Goal: Task Accomplishment & Management: Use online tool/utility

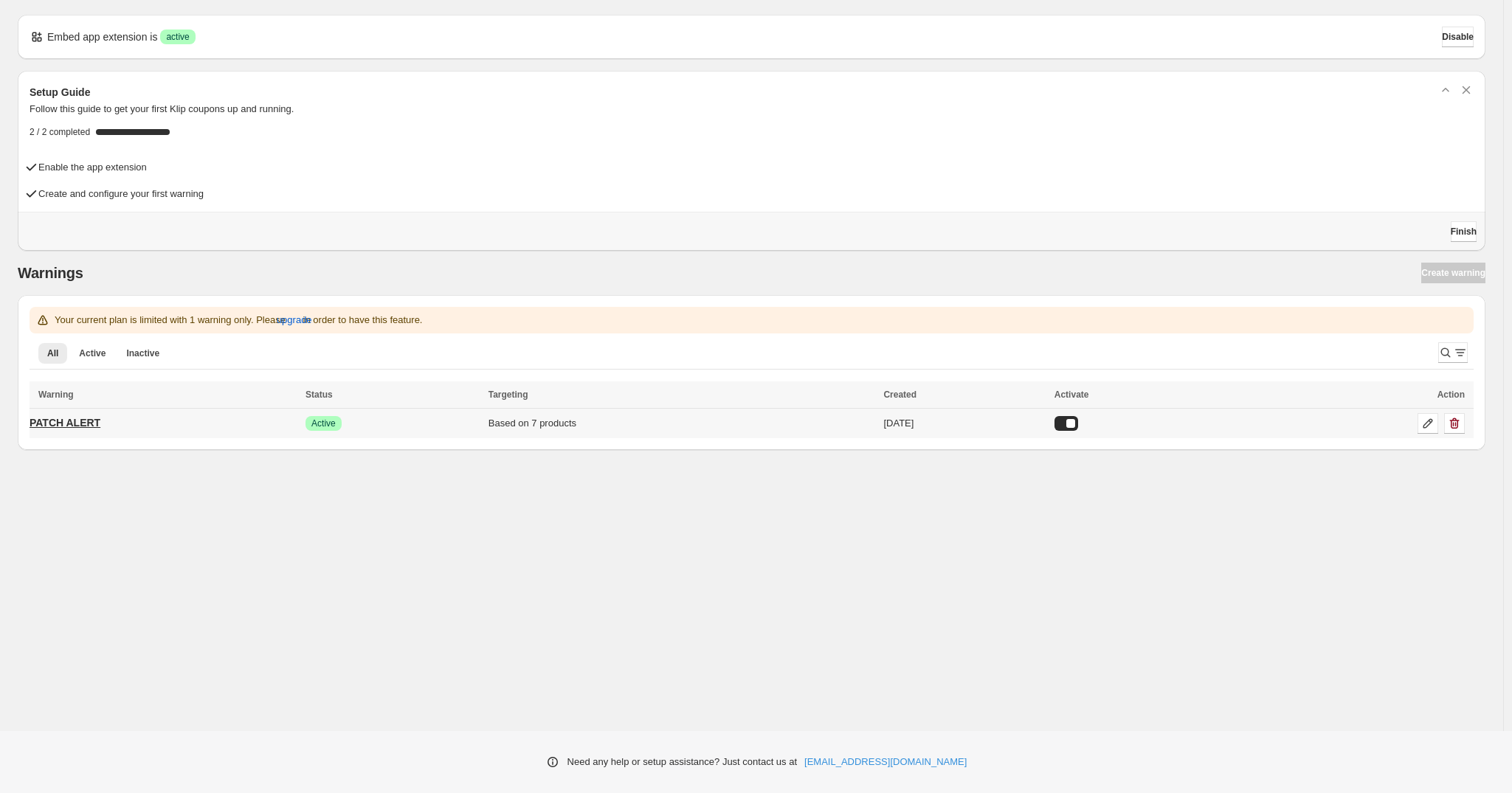
click at [62, 428] on p "PATCH ALERT" at bounding box center [65, 423] width 71 height 15
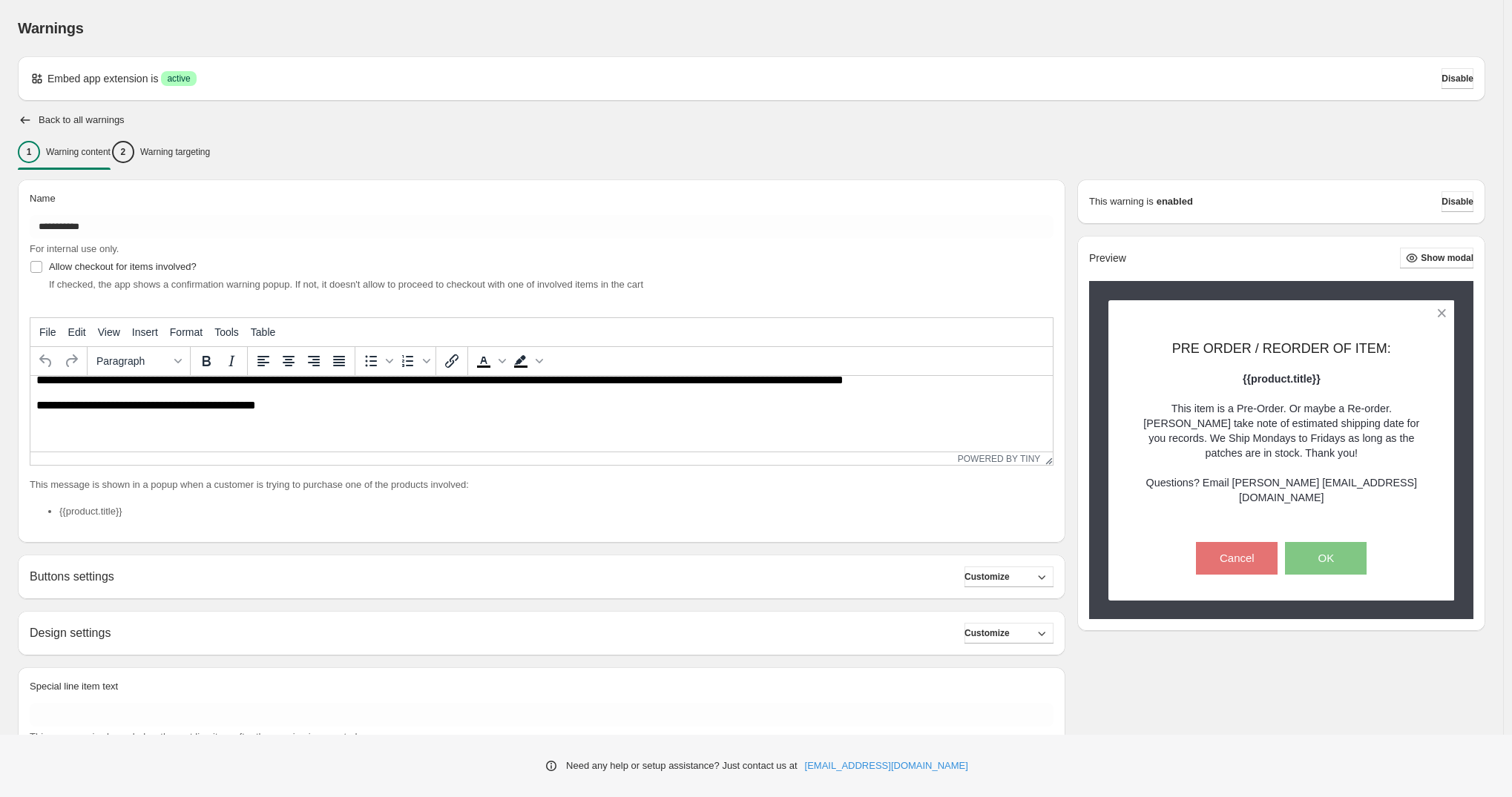
scroll to position [54, 0]
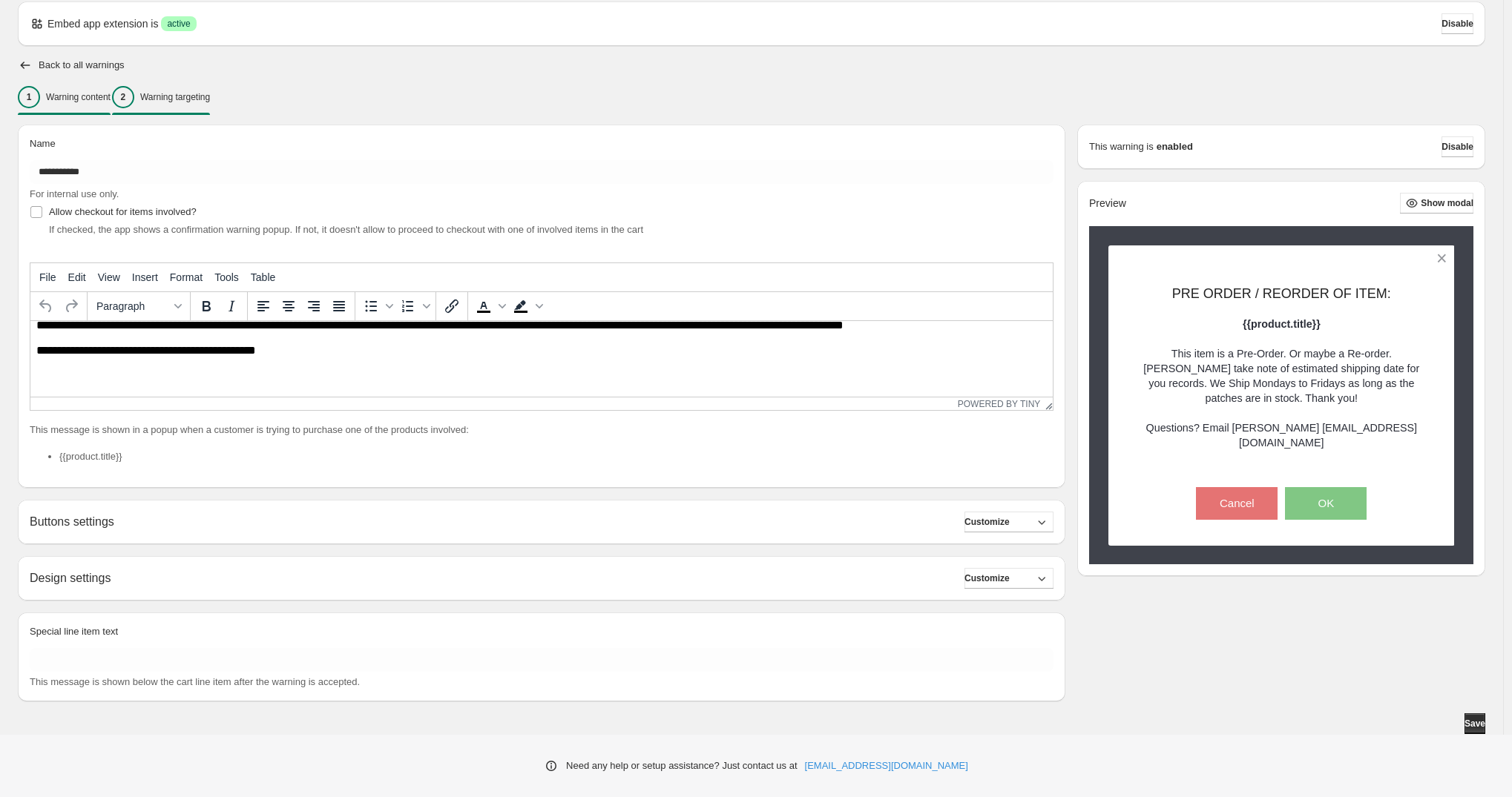
click at [210, 102] on p "Warning targeting" at bounding box center [175, 97] width 69 height 12
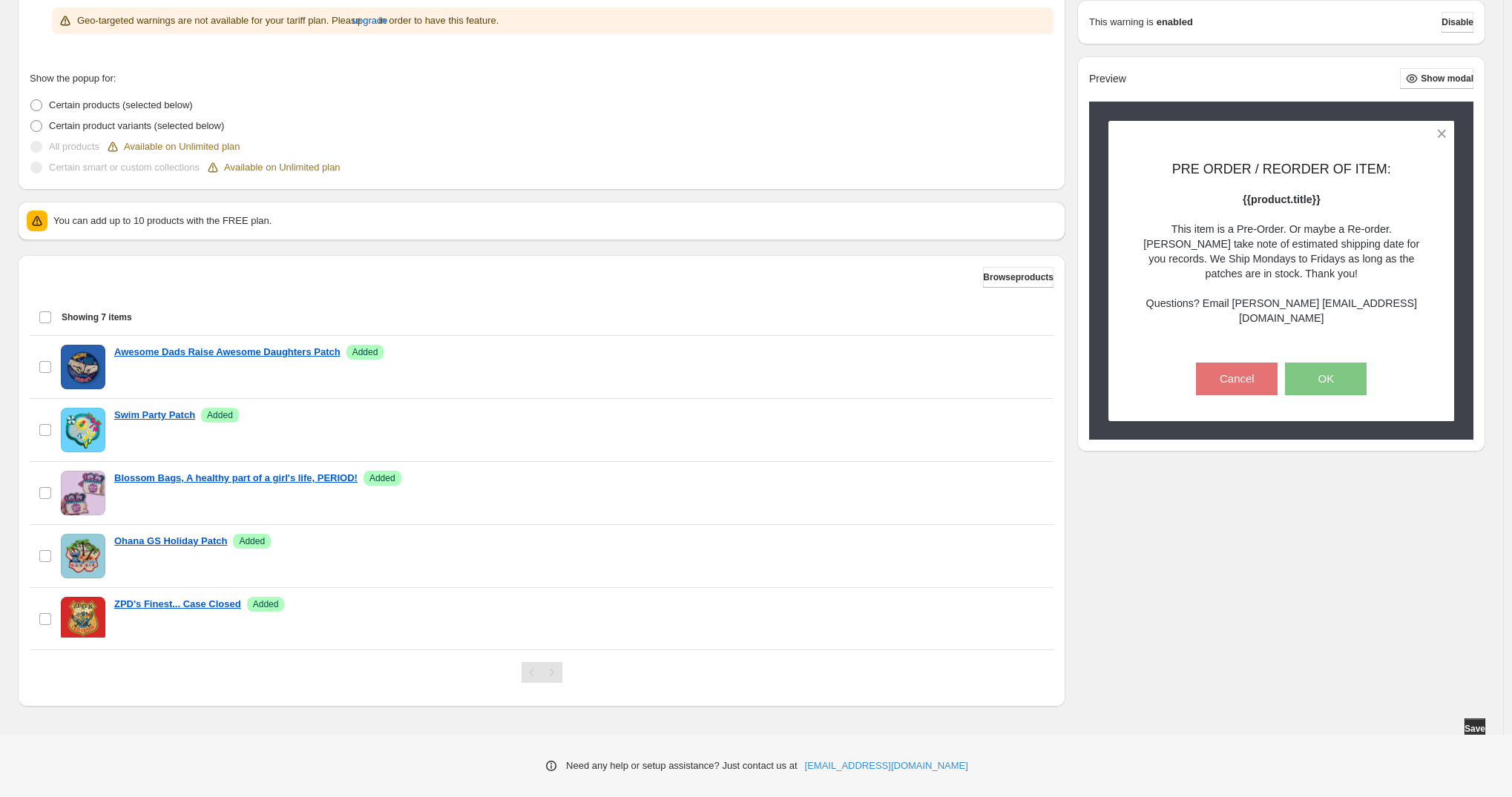
scroll to position [336, 0]
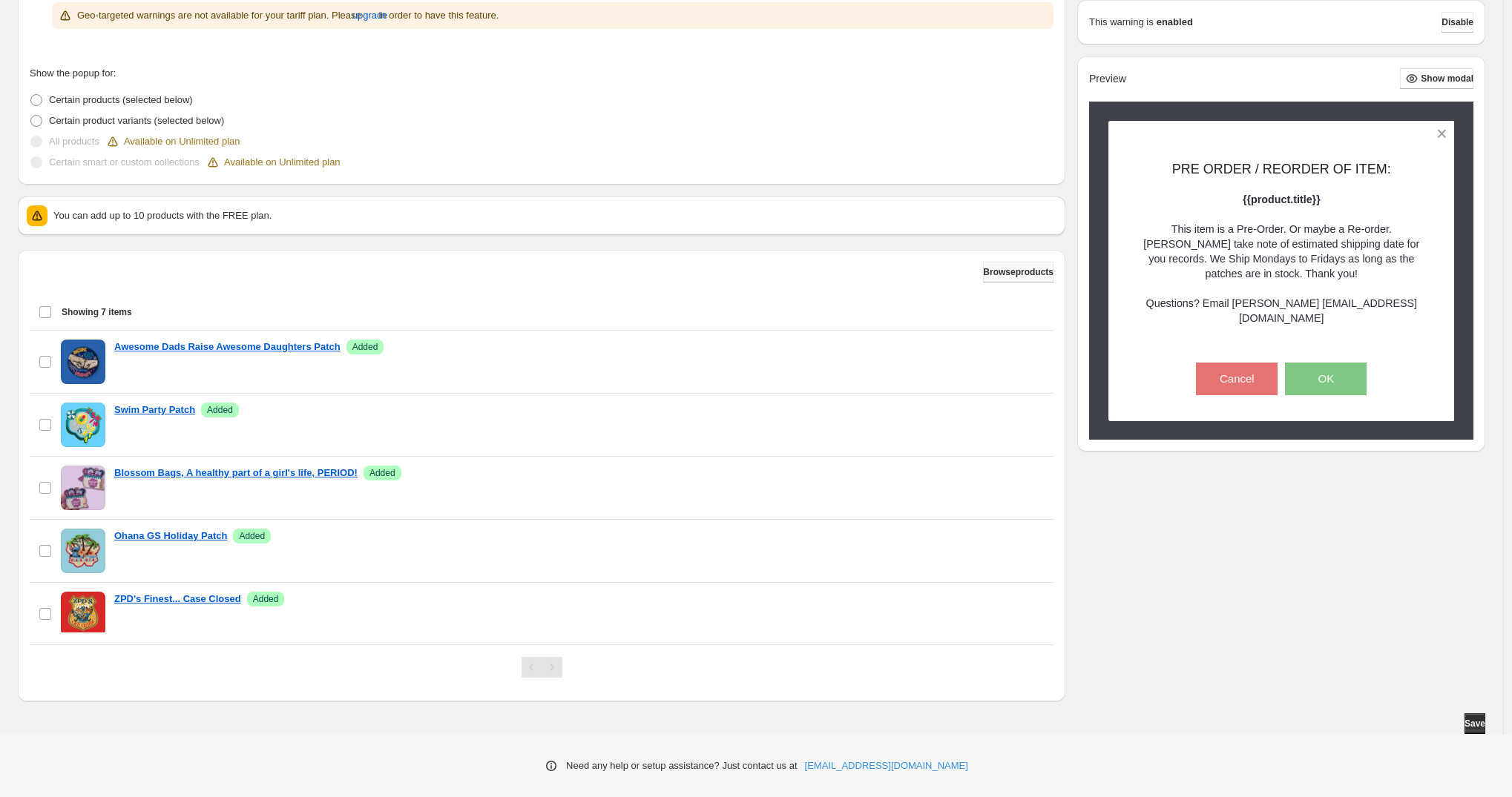
click at [992, 267] on span "Browse products" at bounding box center [1017, 272] width 70 height 12
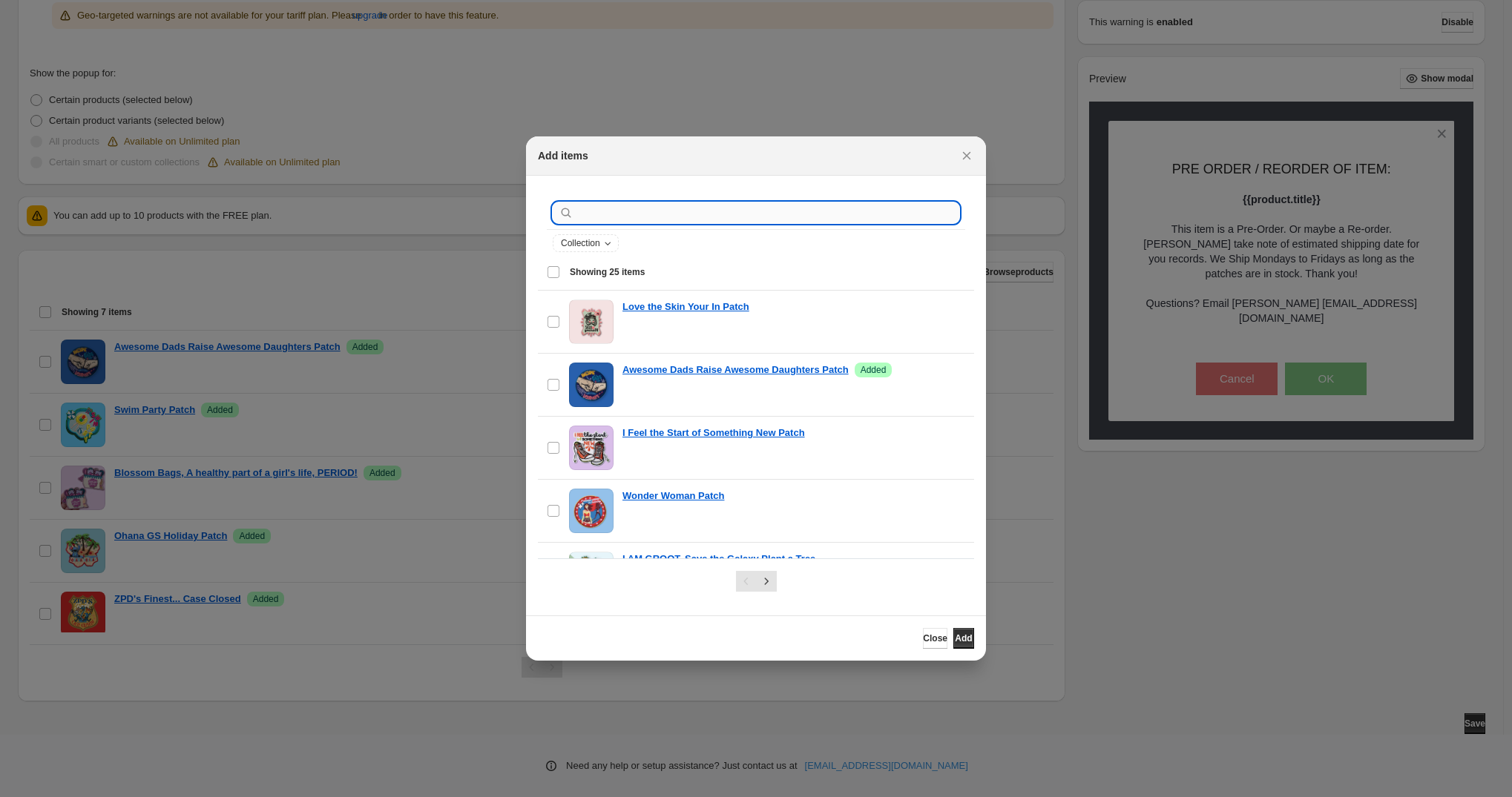
click at [666, 213] on input ":r1a:" at bounding box center [768, 213] width 383 height 21
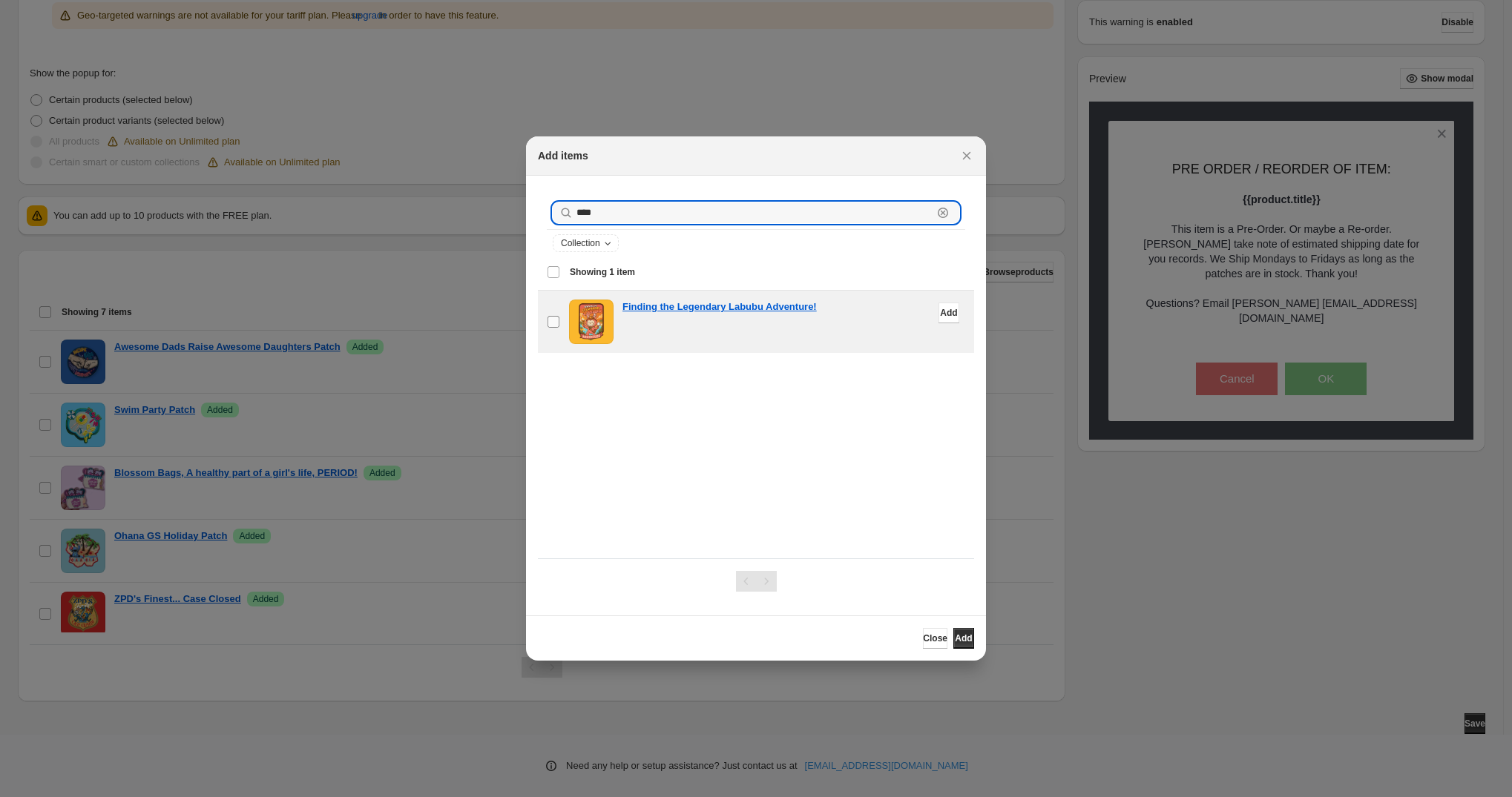
type input "****"
click at [554, 328] on span ":r1a:" at bounding box center [553, 322] width 13 height 13
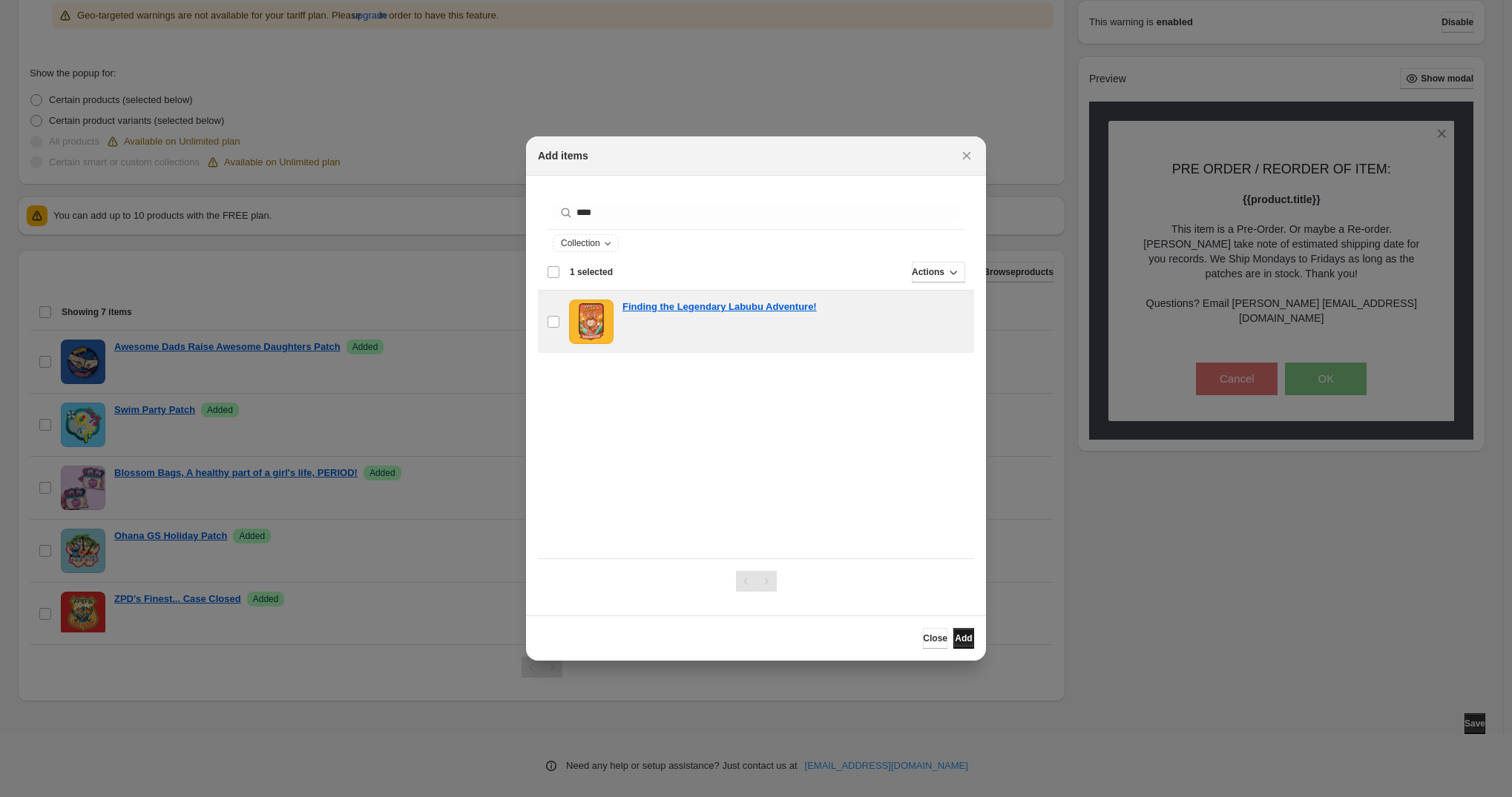
click at [962, 641] on span "Add" at bounding box center [963, 638] width 17 height 12
click at [967, 640] on button "Add" at bounding box center [964, 638] width 21 height 21
click at [965, 153] on icon "Close" at bounding box center [966, 156] width 15 height 15
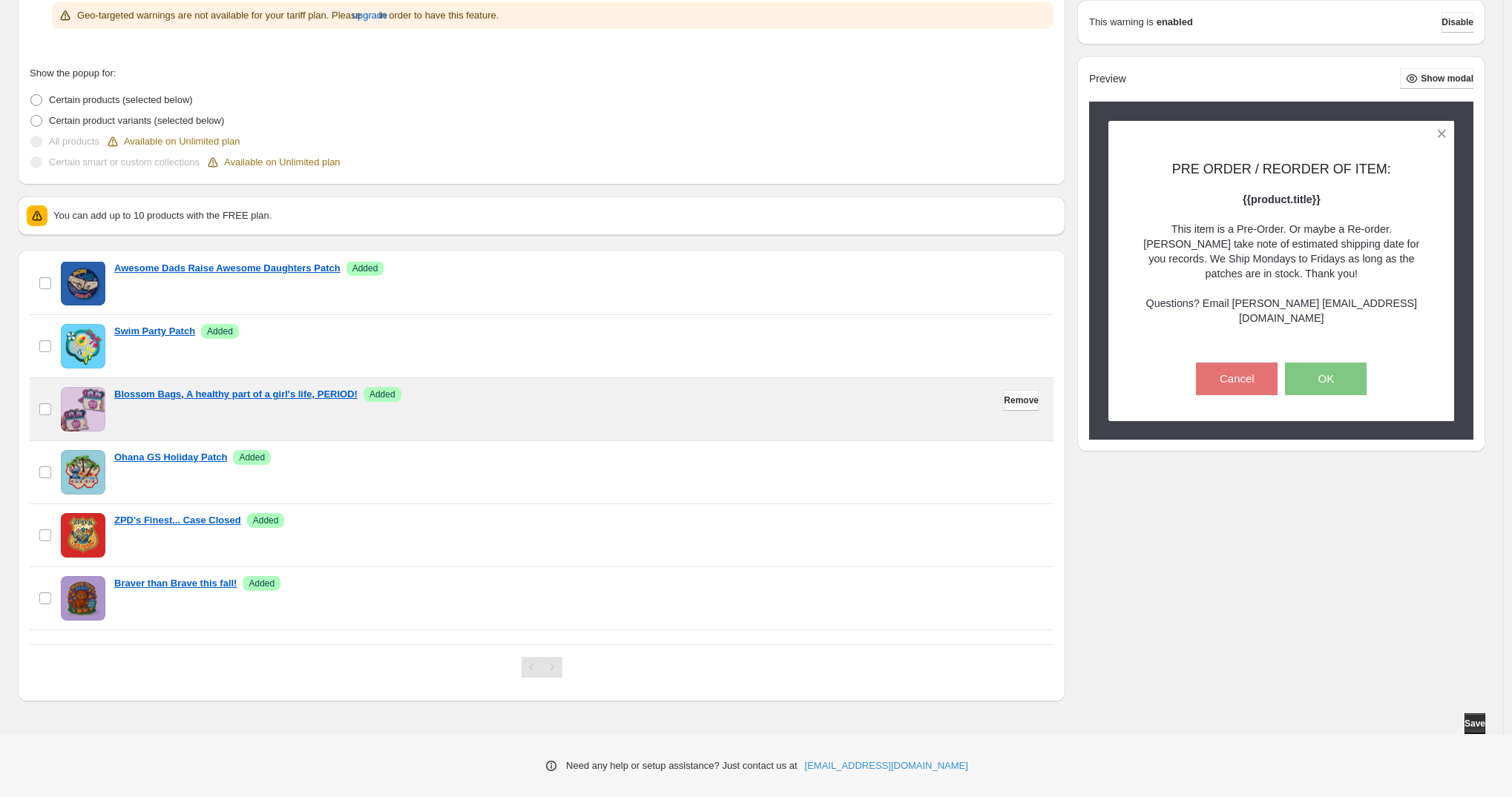
scroll to position [0, 0]
